Goal: Entertainment & Leisure: Browse casually

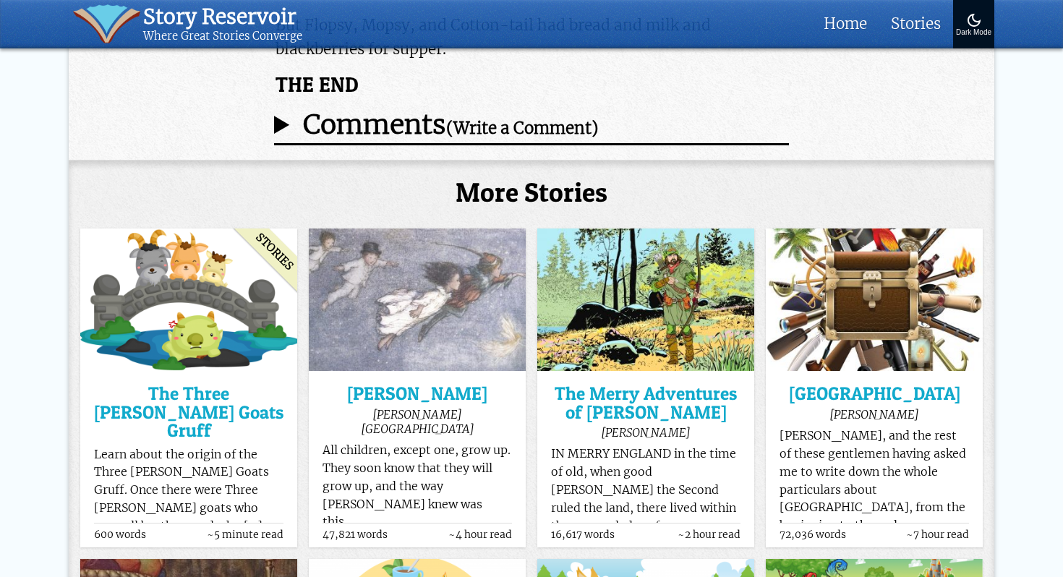
scroll to position [12931, 0]
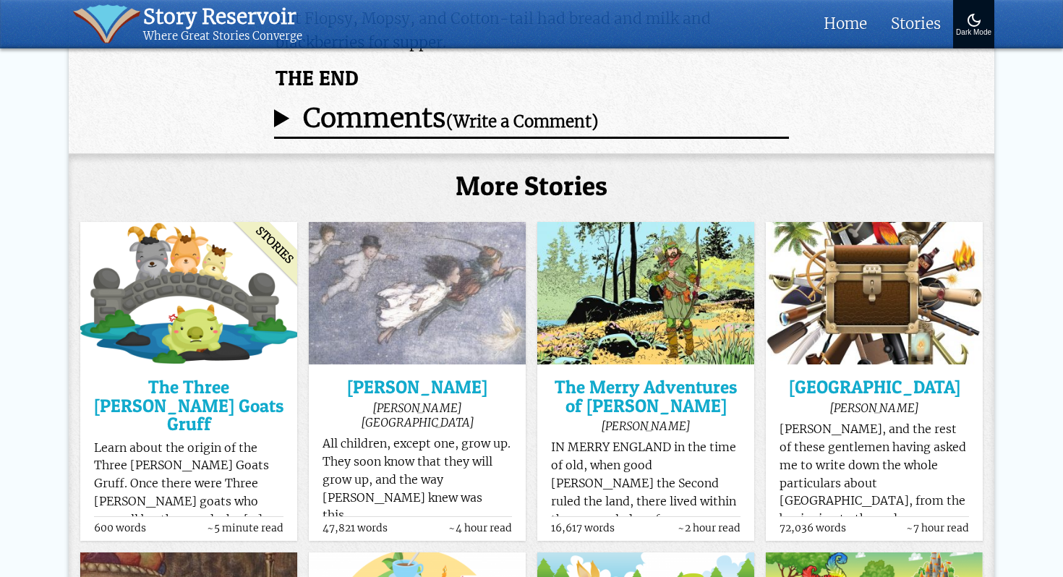
click at [412, 222] on img at bounding box center [417, 293] width 217 height 142
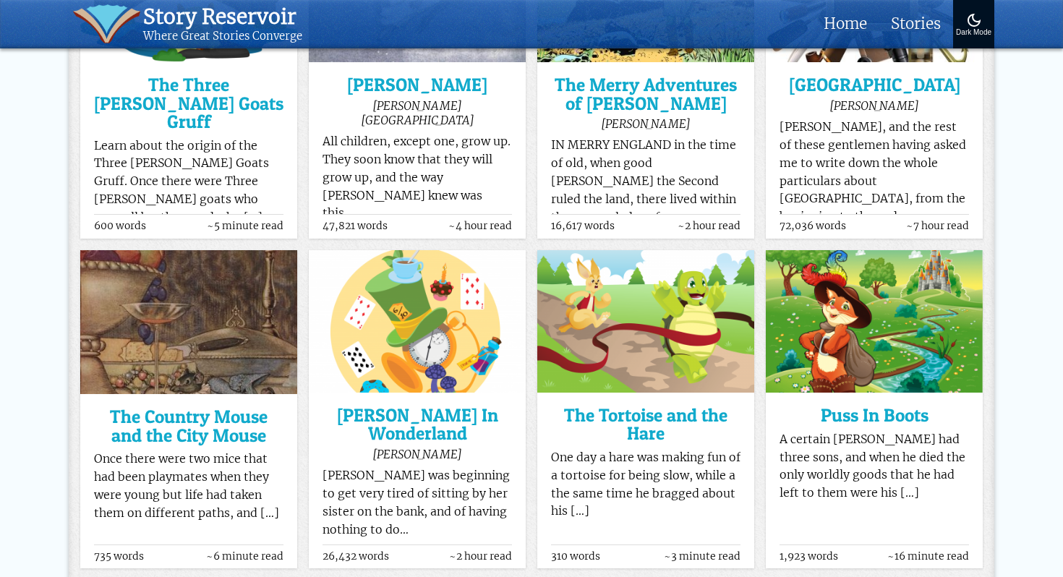
scroll to position [13233, 0]
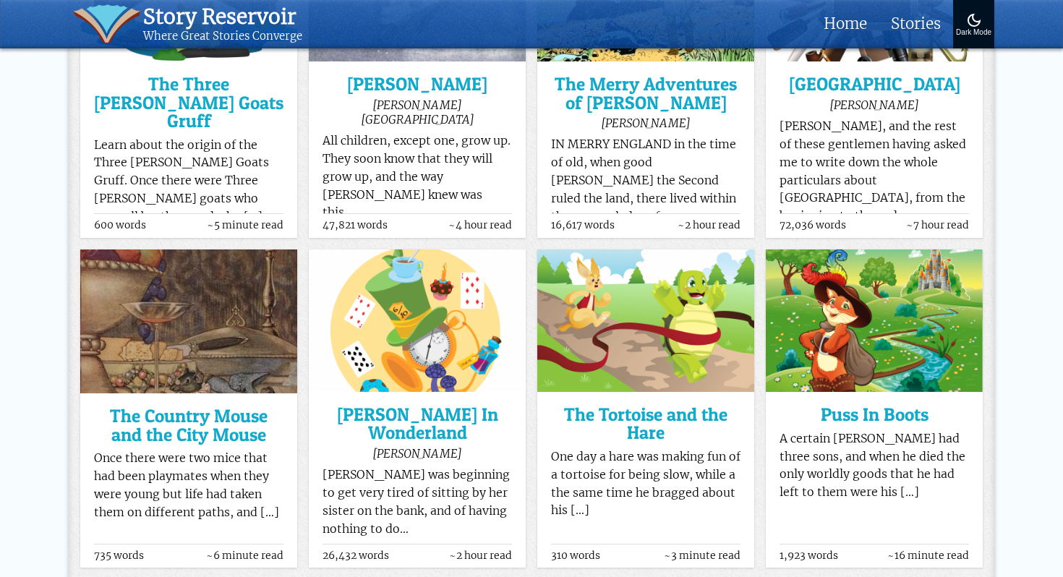
click at [430, 252] on img at bounding box center [417, 320] width 217 height 142
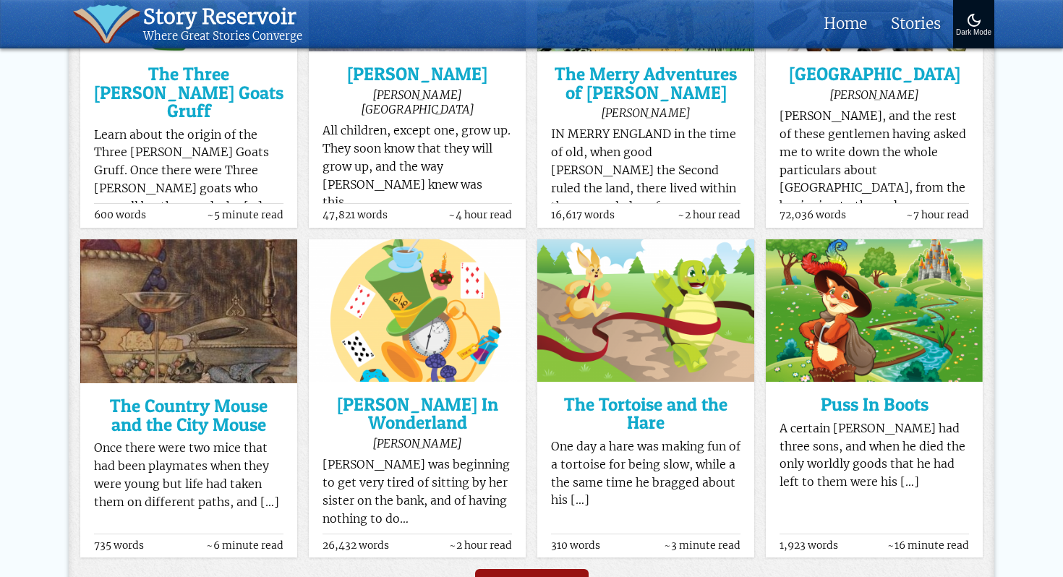
scroll to position [13246, 0]
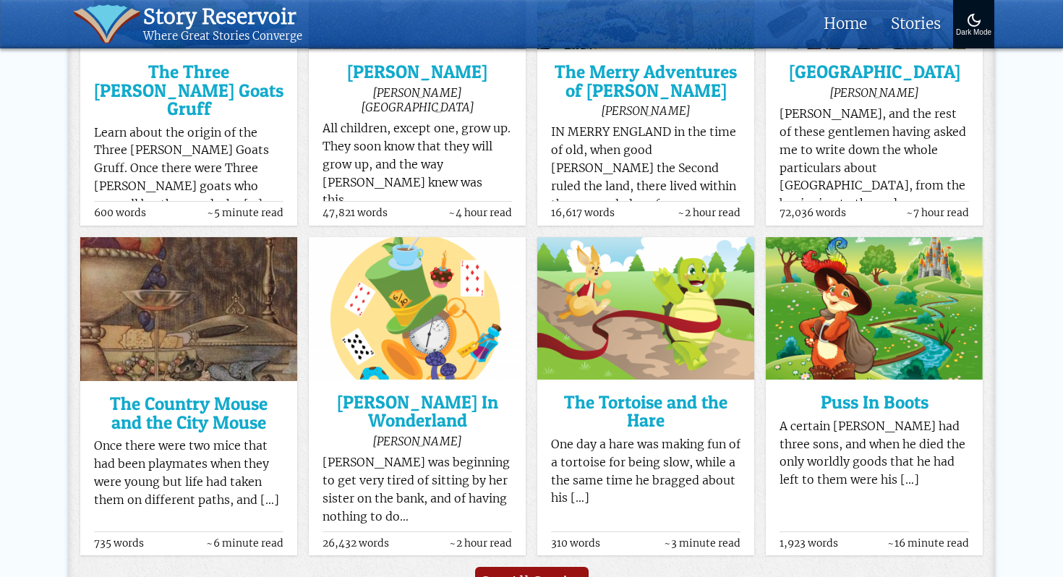
click at [849, 237] on img at bounding box center [873, 308] width 217 height 142
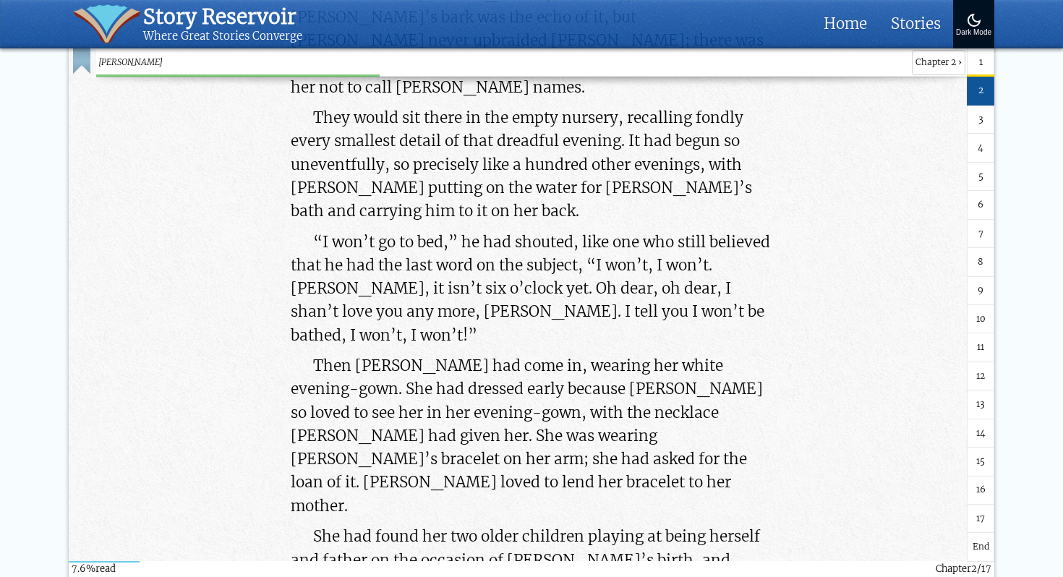
scroll to position [9814, 0]
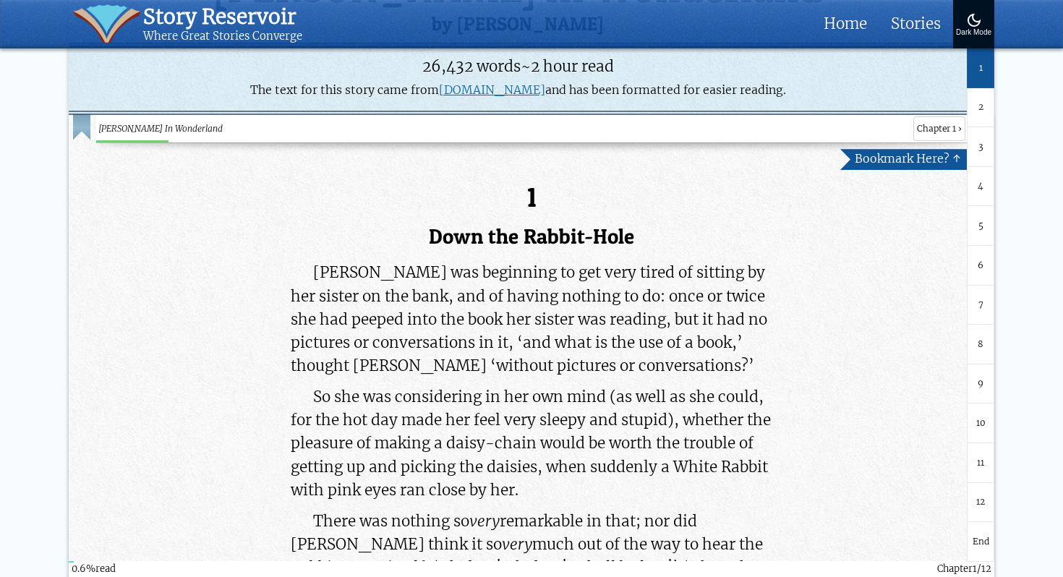
scroll to position [416, 0]
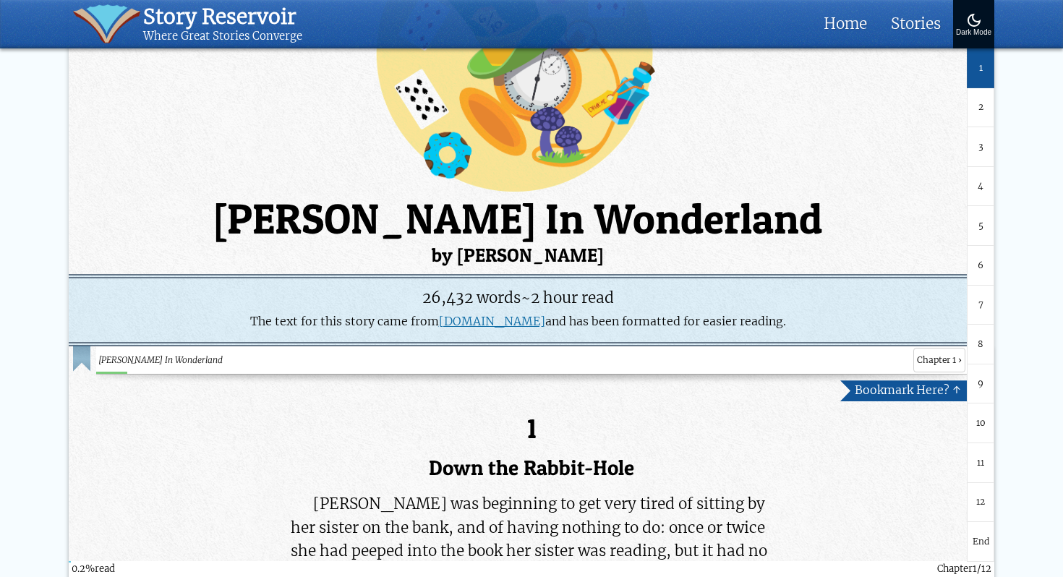
scroll to position [173, 0]
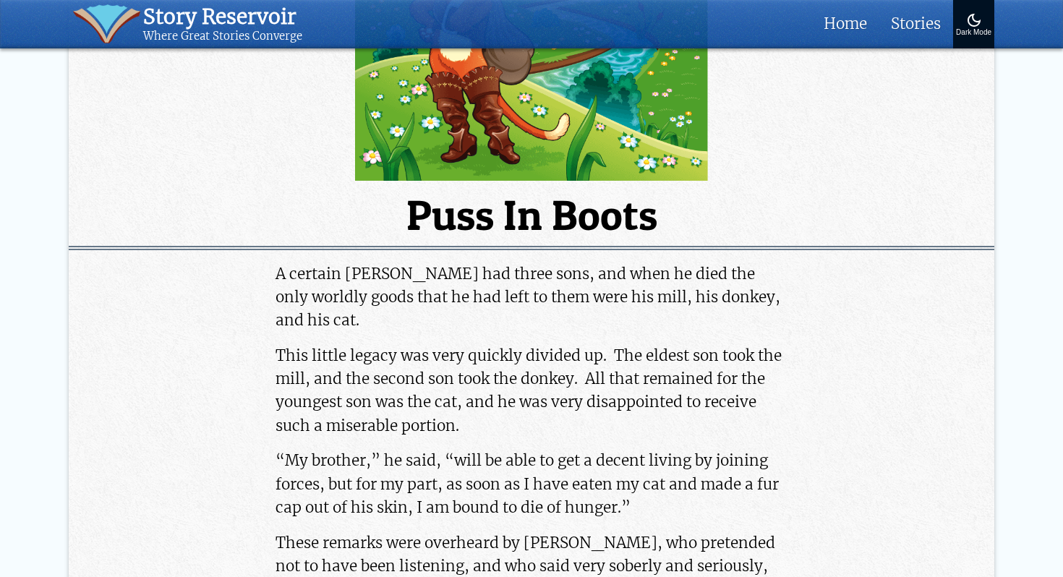
scroll to position [278, 0]
click at [609, 213] on h1 "Puss In Boots" at bounding box center [531, 215] width 925 height 42
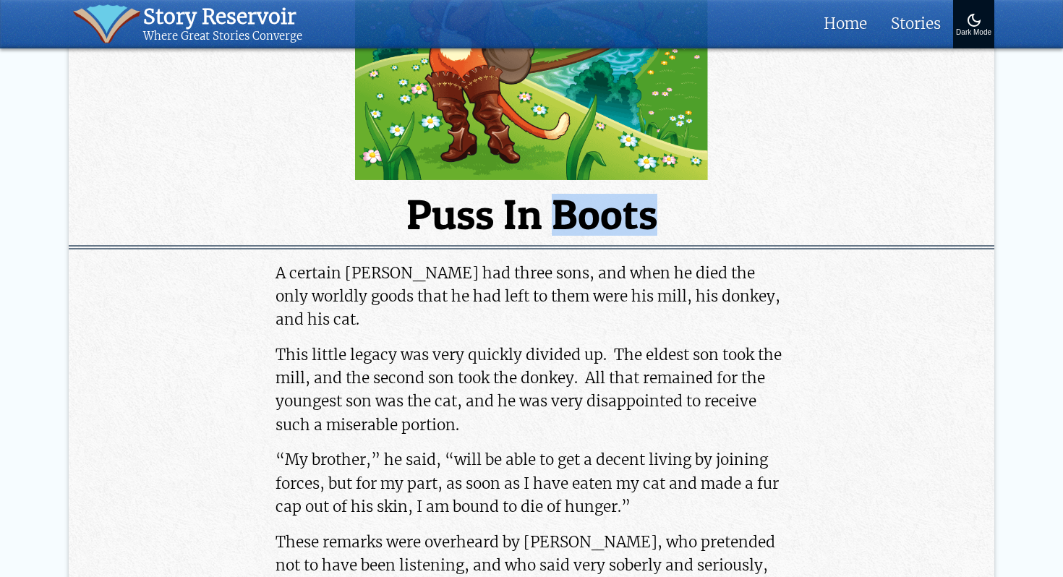
click at [609, 213] on h1 "Puss In Boots" at bounding box center [531, 215] width 925 height 42
copy header "Puss In Boots"
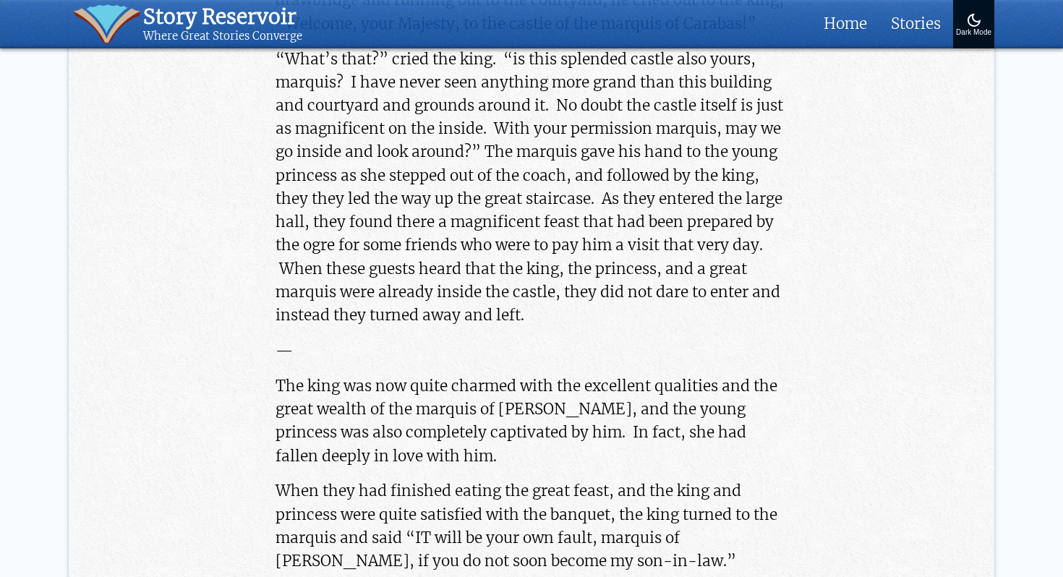
scroll to position [4896, 0]
